Goal: Task Accomplishment & Management: Use online tool/utility

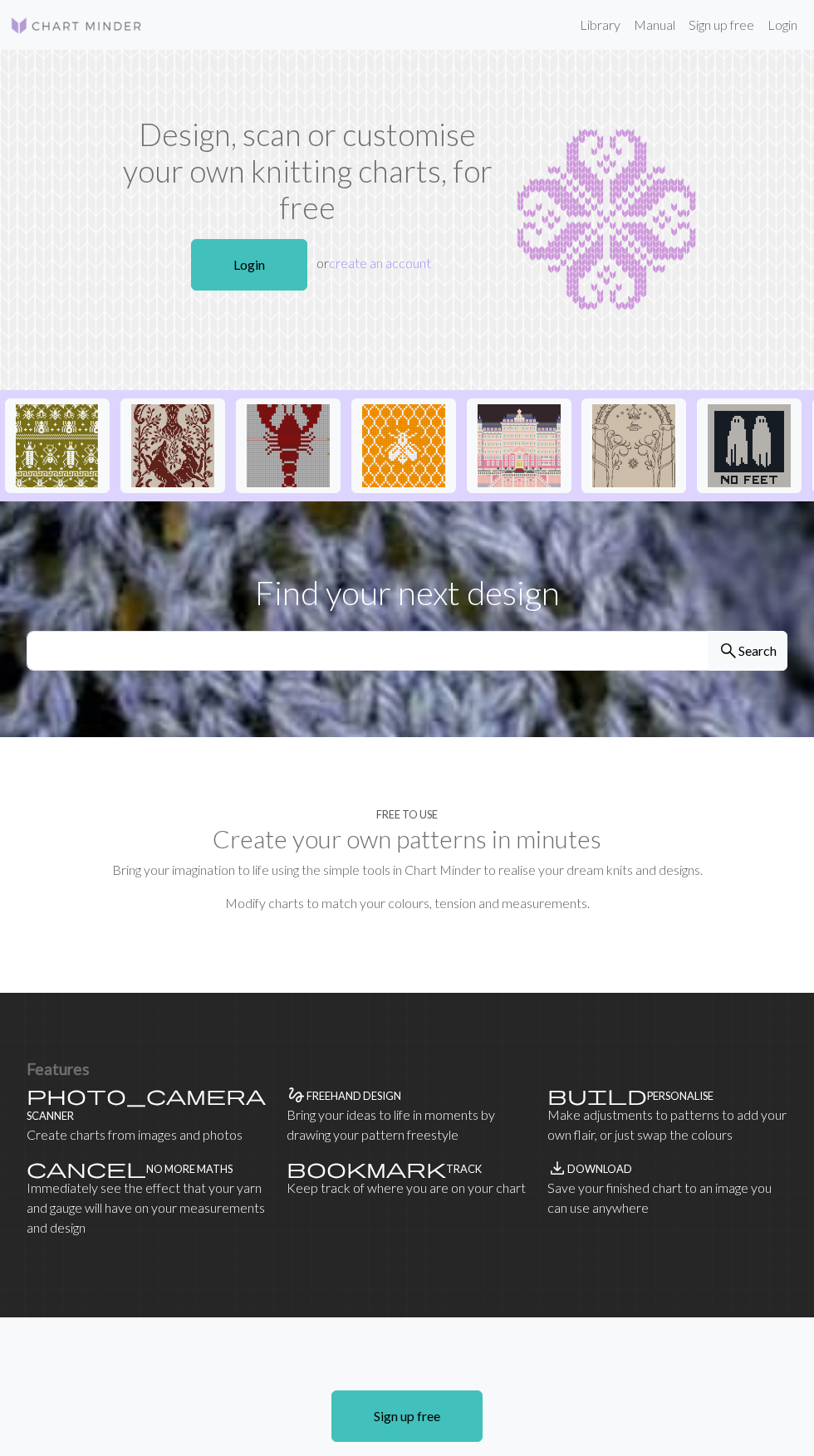
click at [275, 266] on link "Login" at bounding box center [249, 265] width 116 height 52
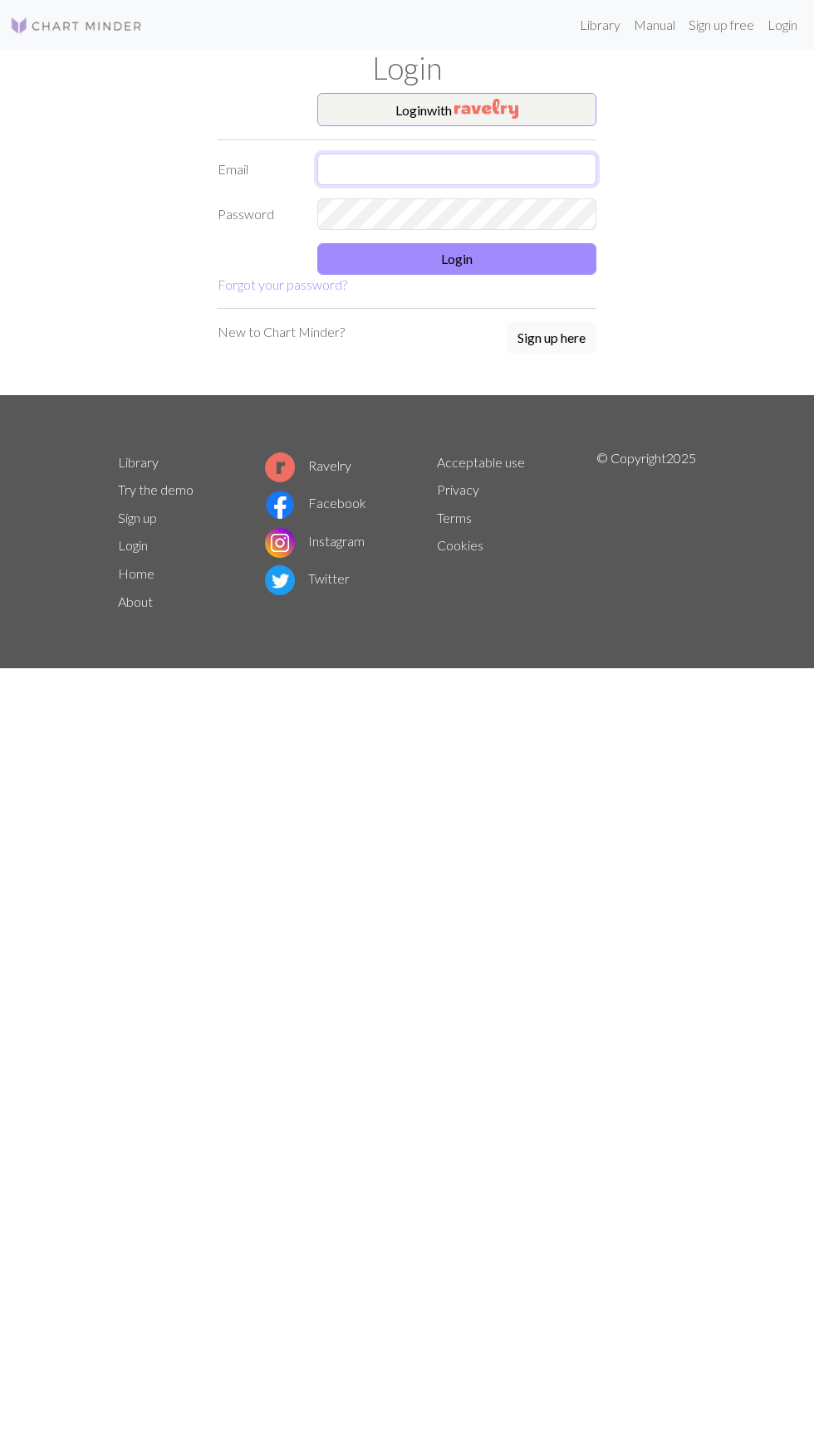
click at [532, 168] on input "text" at bounding box center [457, 169] width 279 height 31
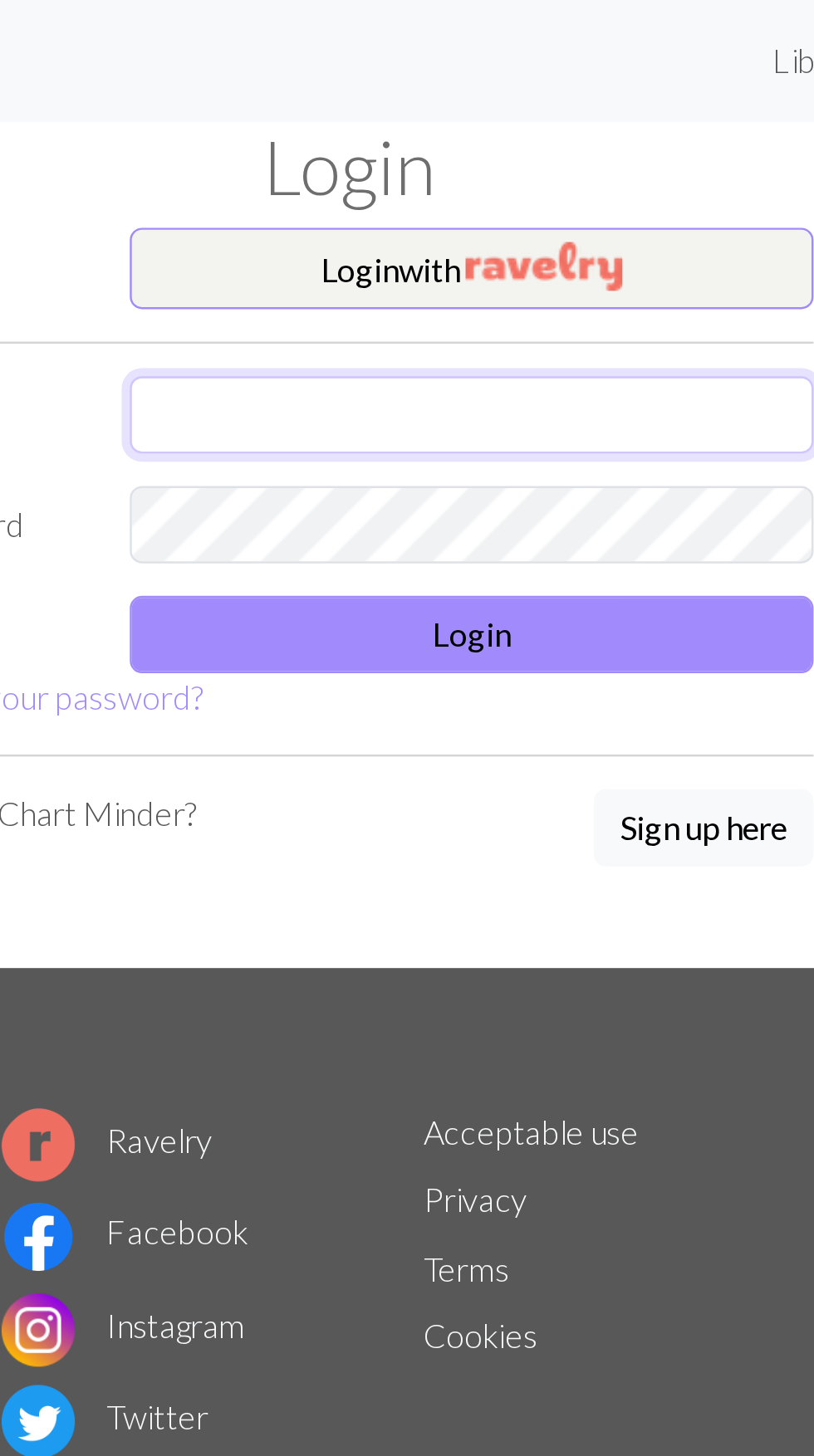
type input "[EMAIL_ADDRESS][DOMAIN_NAME]"
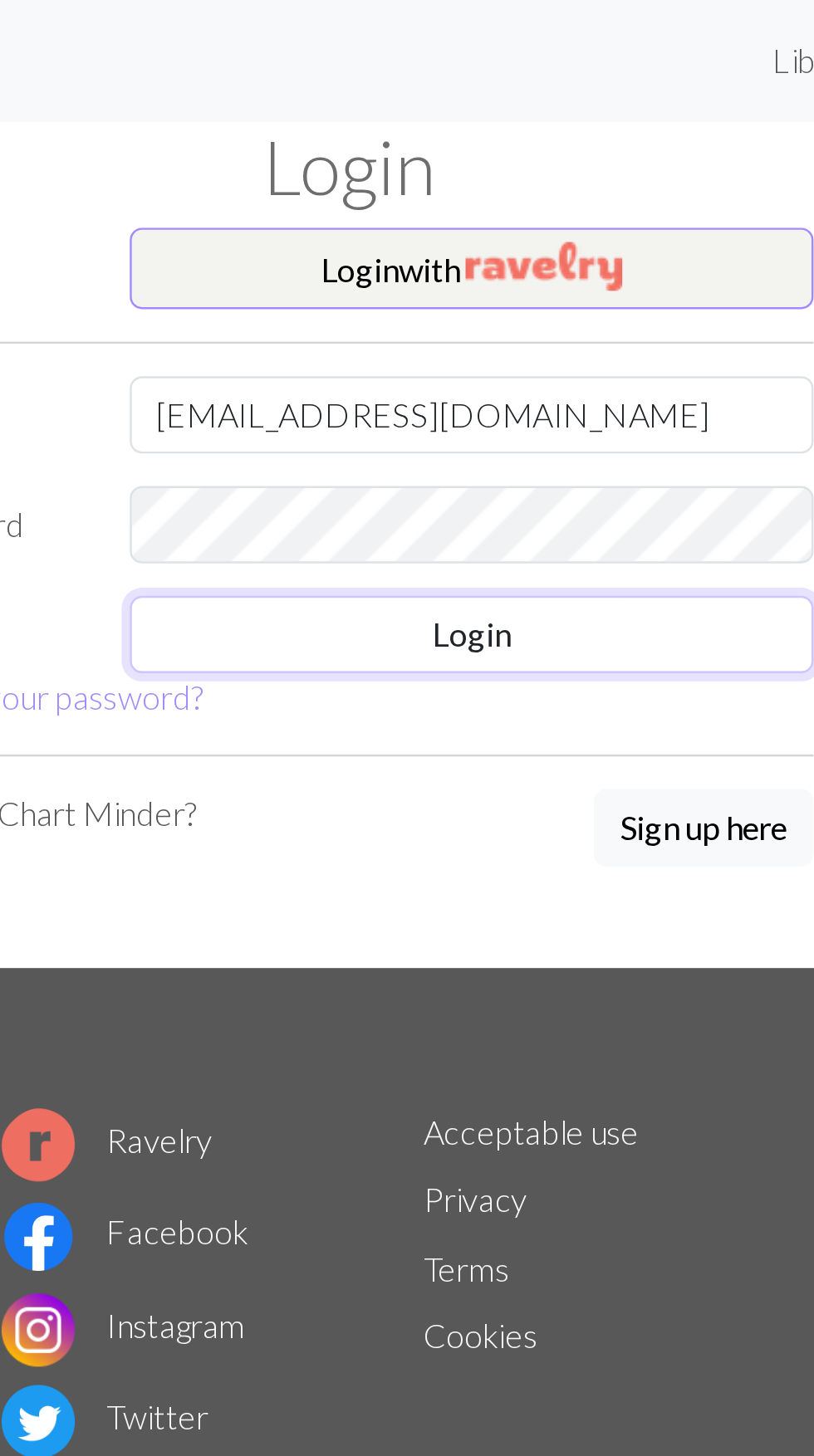
click at [527, 260] on button "Login" at bounding box center [457, 259] width 279 height 31
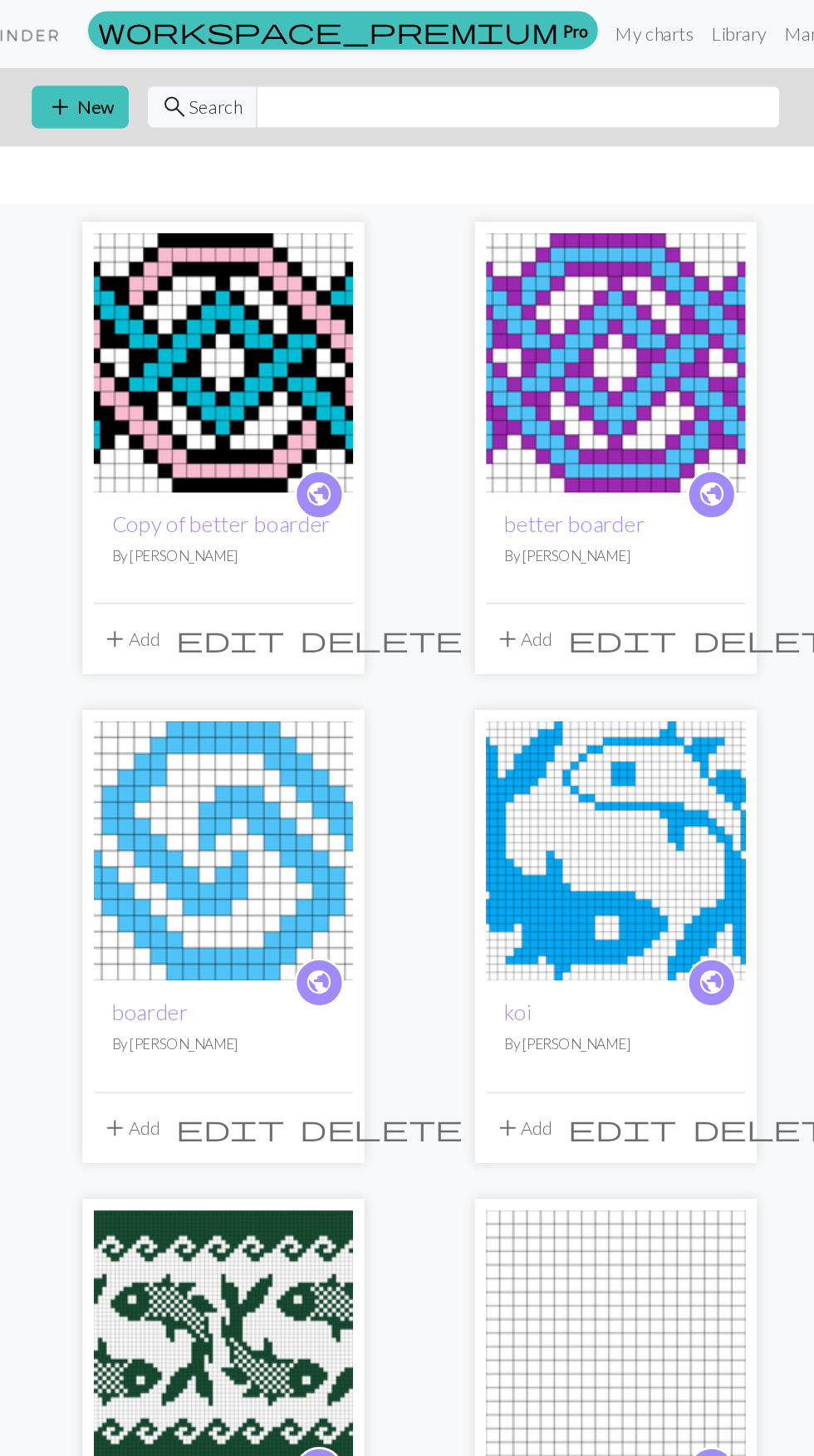
click at [250, 382] on link "Copy of better boarder" at bounding box center [261, 385] width 161 height 20
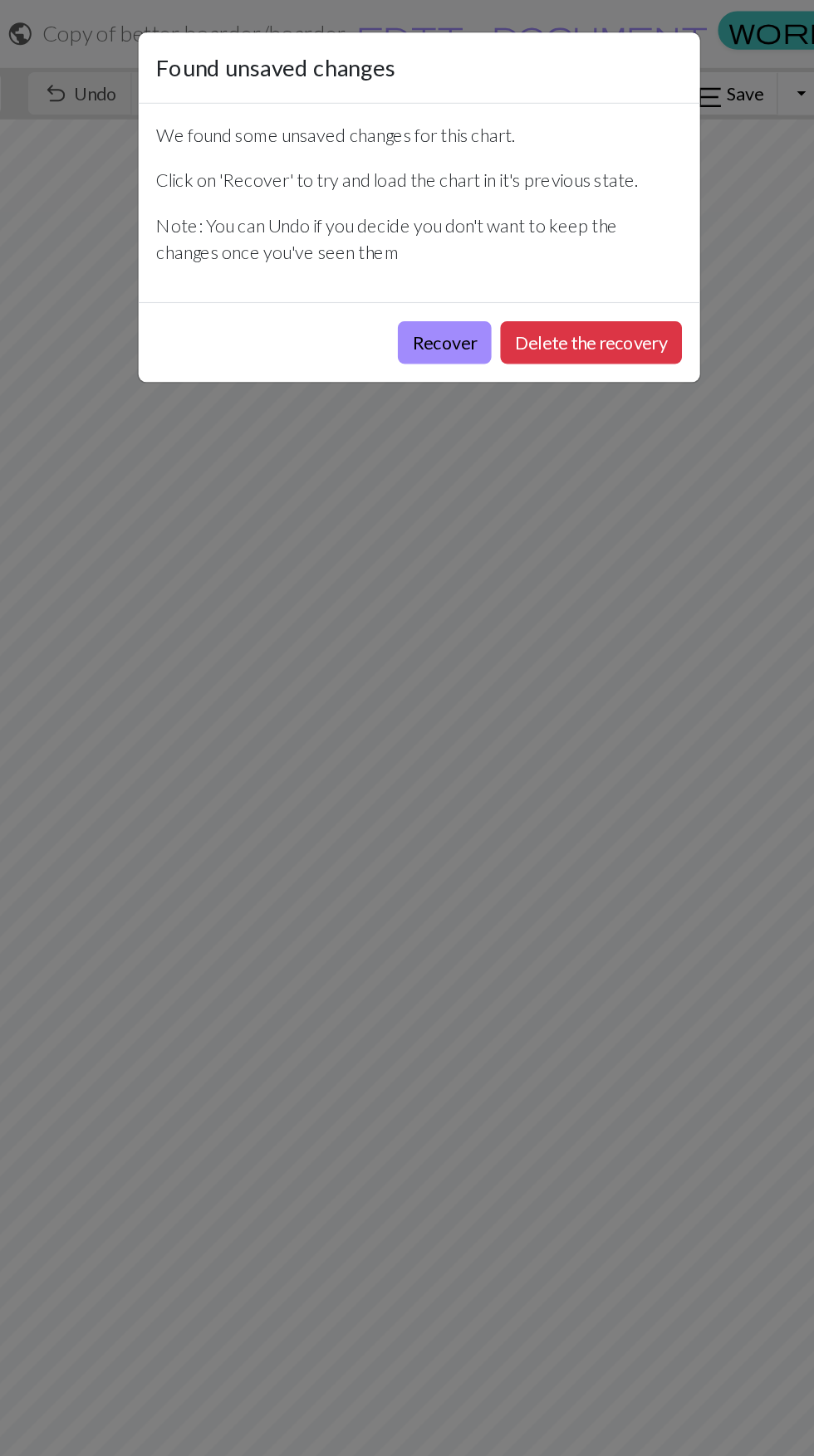
click at [426, 246] on button "Recover" at bounding box center [425, 252] width 69 height 31
